Goal: Information Seeking & Learning: Learn about a topic

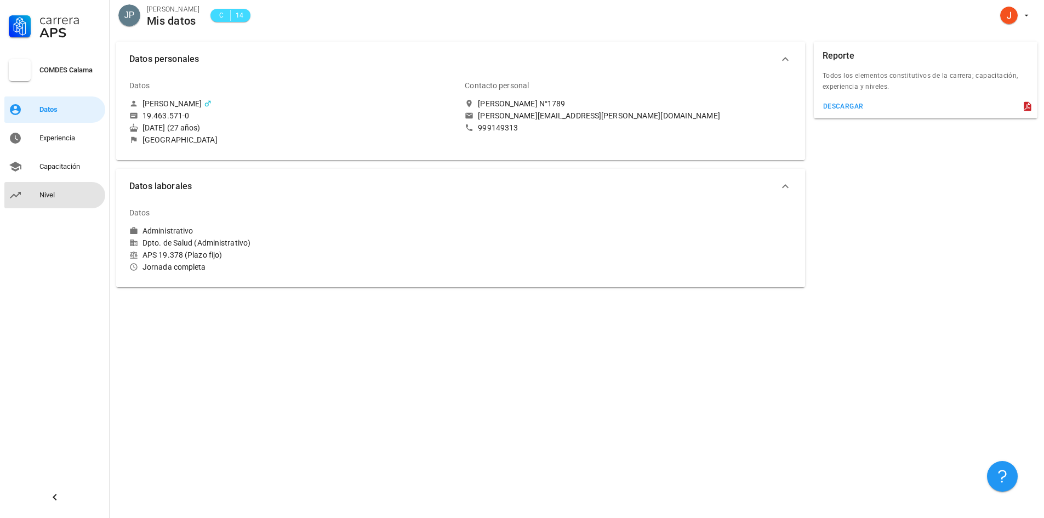
click at [59, 194] on div "Nivel" at bounding box center [69, 195] width 61 height 9
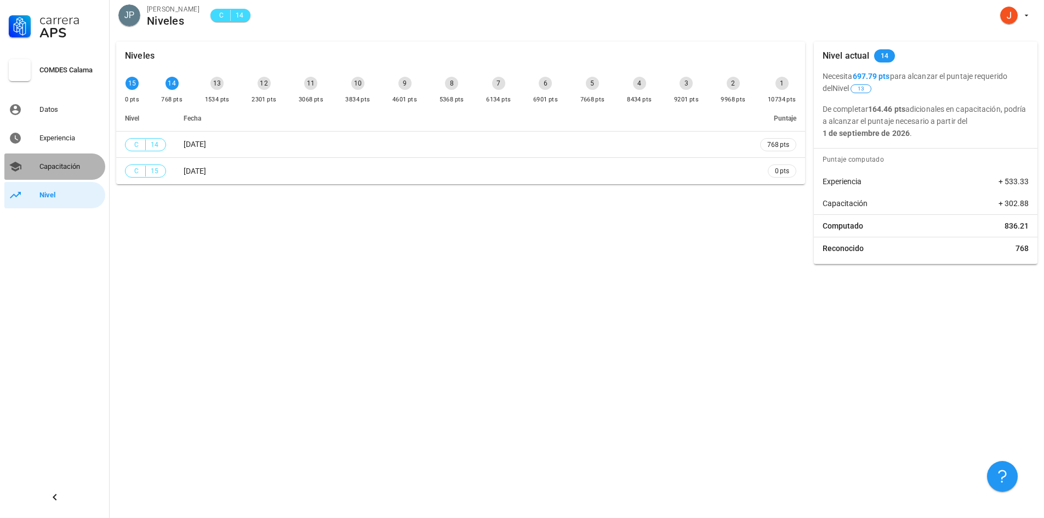
click at [60, 168] on div "Capacitación" at bounding box center [69, 166] width 61 height 9
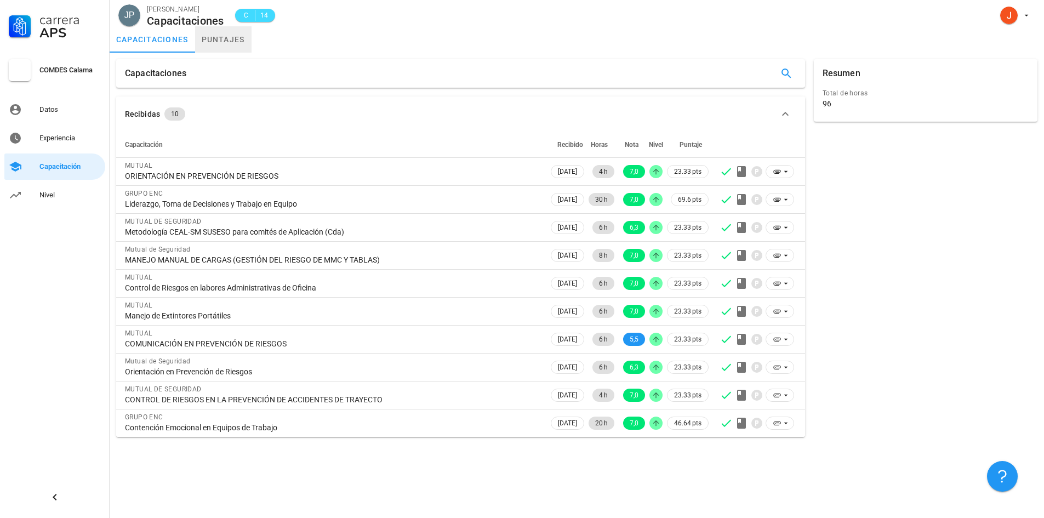
click at [212, 50] on link "puntajes" at bounding box center [223, 39] width 56 height 26
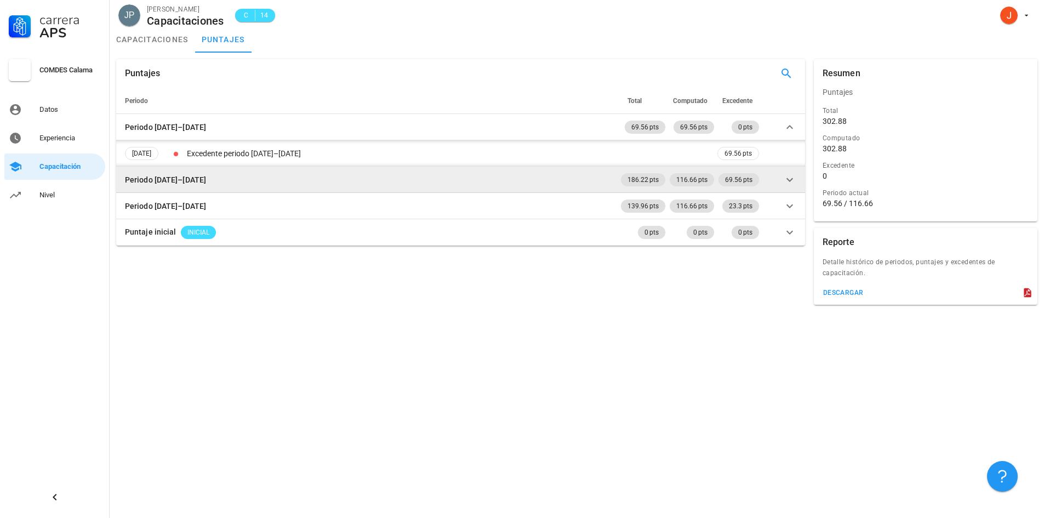
click at [488, 188] on td "Periodo [DATE]–[DATE]" at bounding box center [367, 180] width 503 height 26
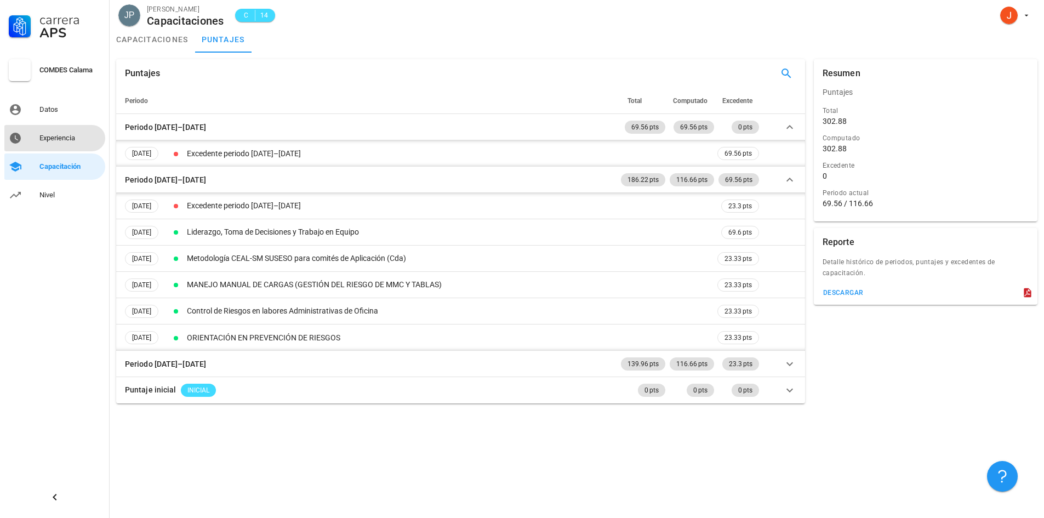
click at [67, 141] on div "Experiencia" at bounding box center [69, 138] width 61 height 9
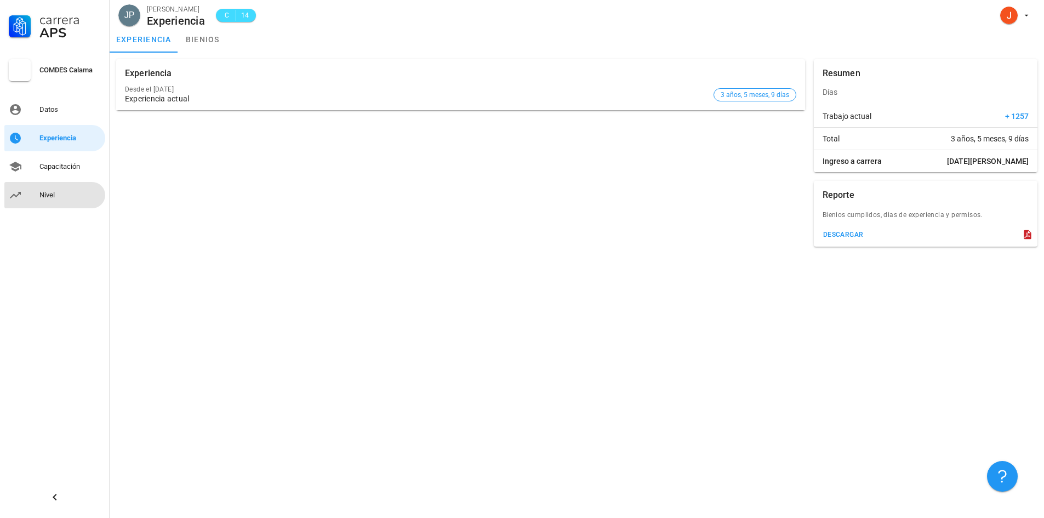
click at [45, 193] on div "Nivel" at bounding box center [69, 195] width 61 height 9
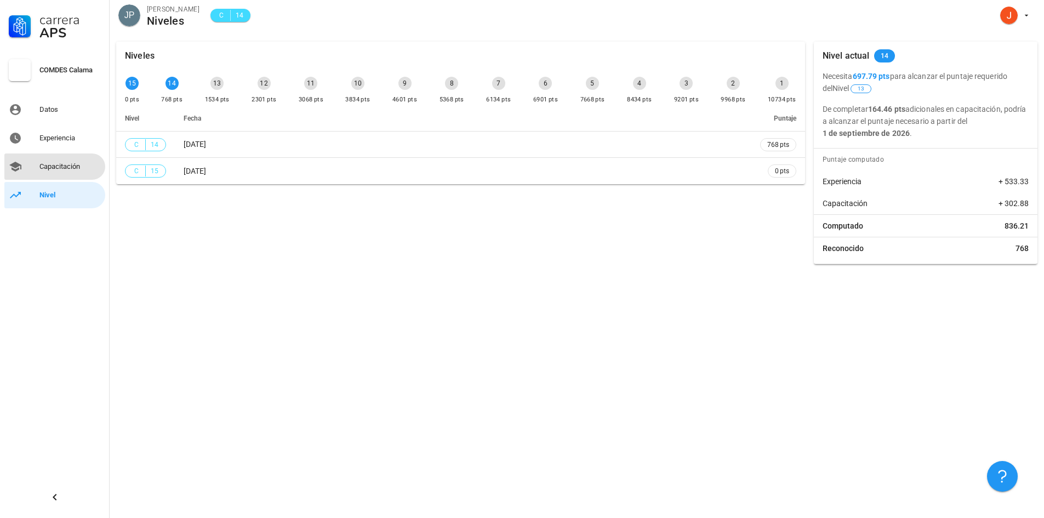
click at [79, 167] on div "Capacitación" at bounding box center [69, 166] width 61 height 9
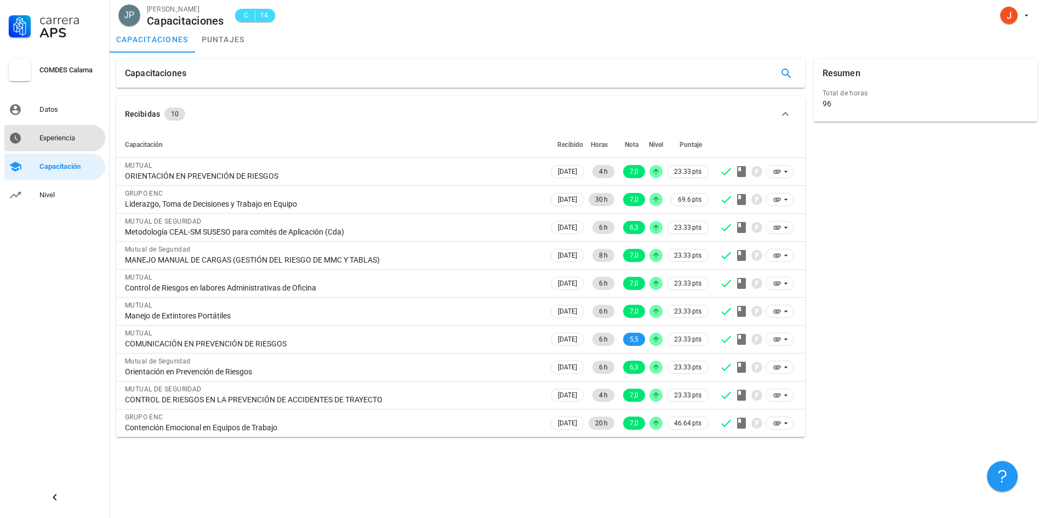
click at [81, 143] on div "Experiencia" at bounding box center [69, 138] width 61 height 18
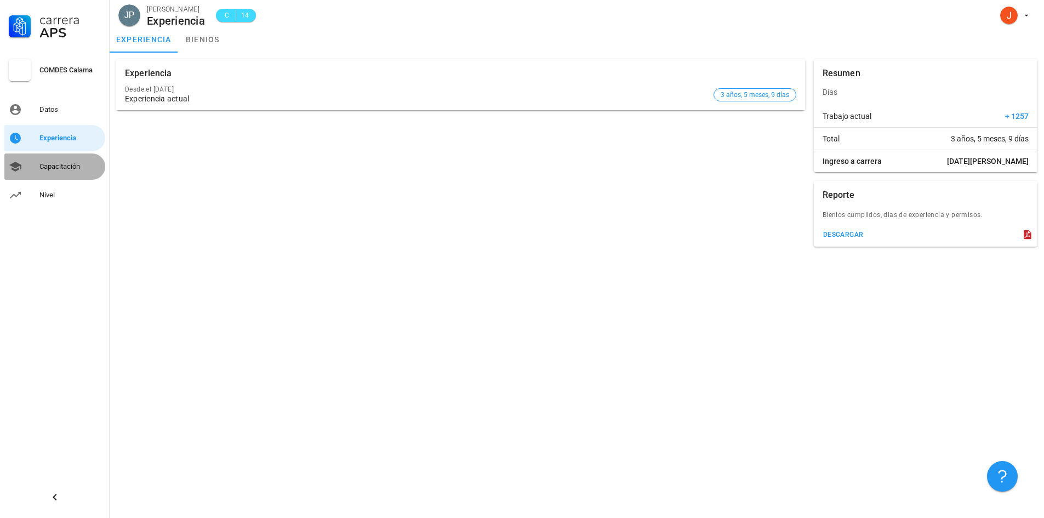
click at [77, 165] on div "Capacitación" at bounding box center [69, 166] width 61 height 9
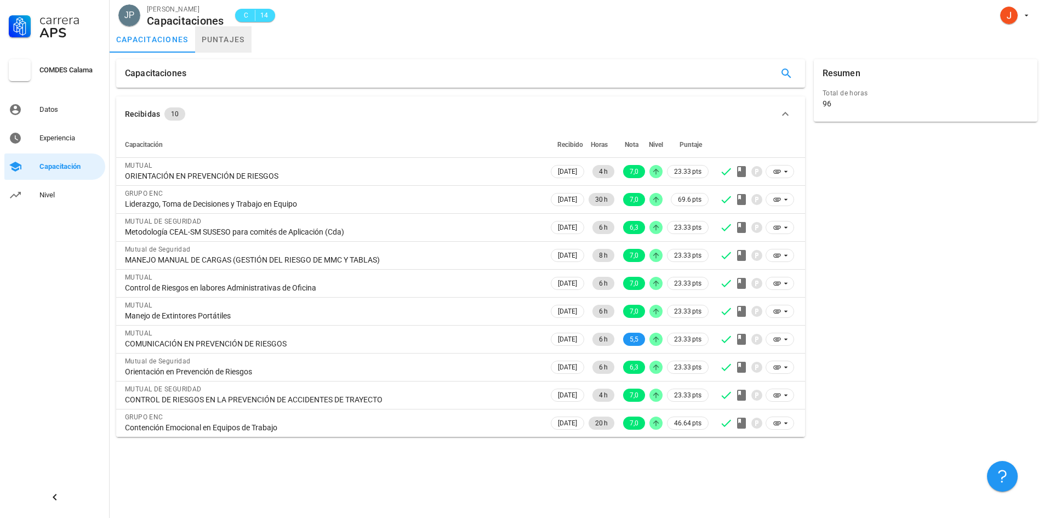
click at [216, 49] on link "puntajes" at bounding box center [223, 39] width 56 height 26
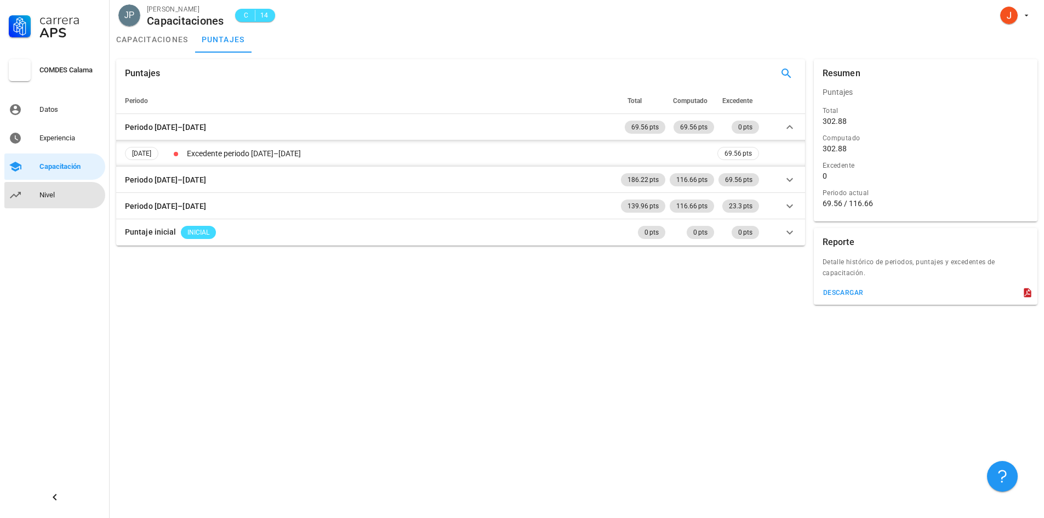
click at [52, 185] on link "Nivel" at bounding box center [54, 195] width 101 height 26
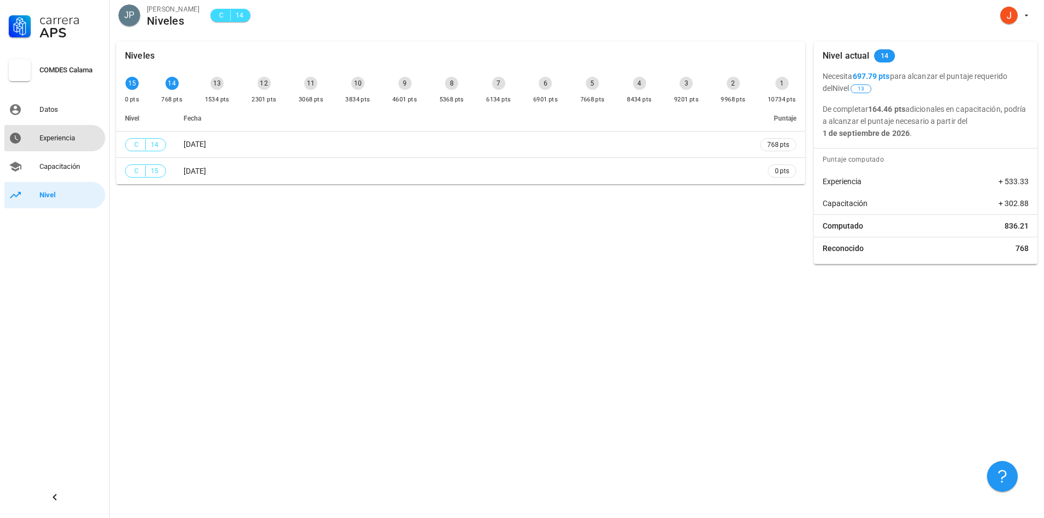
click at [51, 145] on div "Experiencia" at bounding box center [69, 138] width 61 height 18
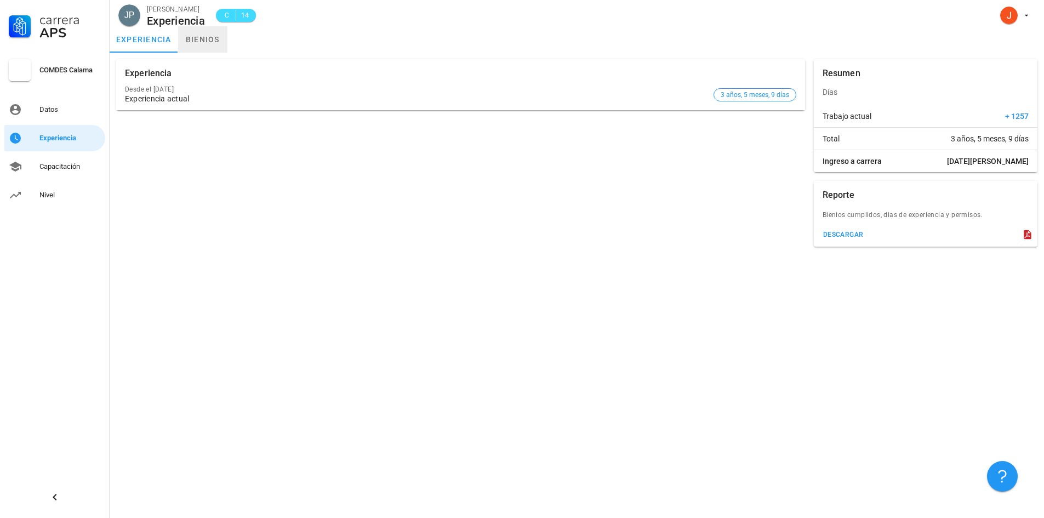
click at [206, 43] on link "bienios" at bounding box center [202, 39] width 49 height 26
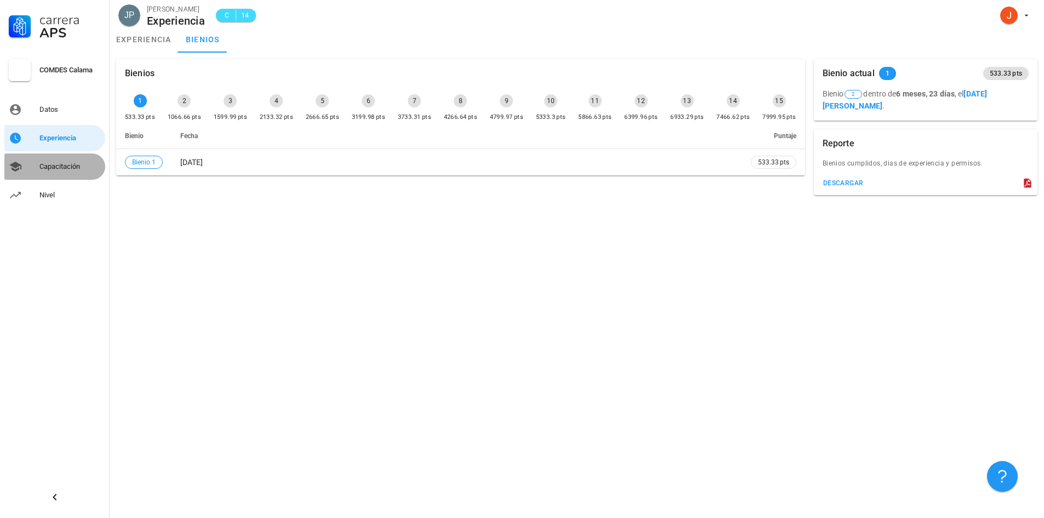
click at [42, 173] on div "Capacitación" at bounding box center [69, 167] width 61 height 18
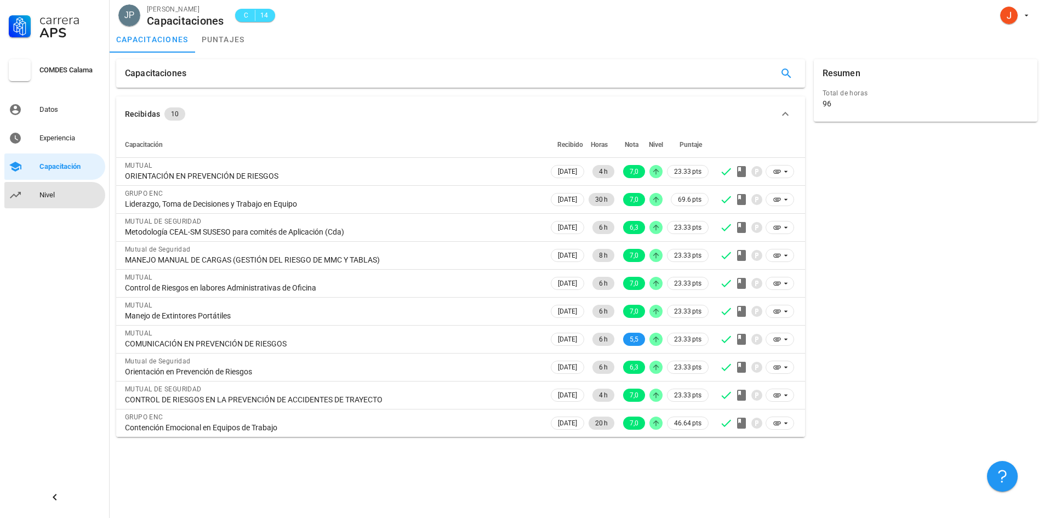
click at [44, 196] on div "Nivel" at bounding box center [69, 195] width 61 height 9
